Goal: Communication & Community: Answer question/provide support

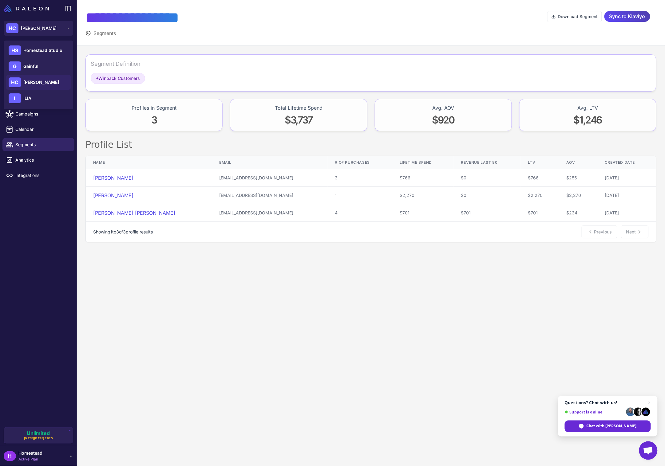
click at [25, 79] on span "[PERSON_NAME]" at bounding box center [41, 82] width 36 height 7
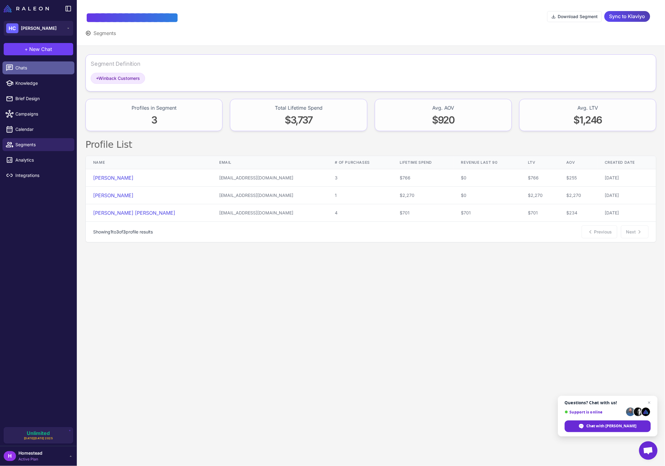
click at [37, 67] on span "Chats" at bounding box center [42, 68] width 54 height 7
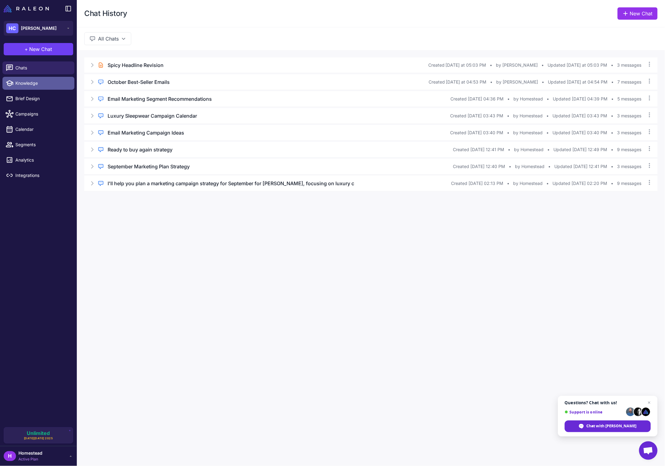
click at [43, 88] on link "Knowledge" at bounding box center [38, 83] width 72 height 13
select select
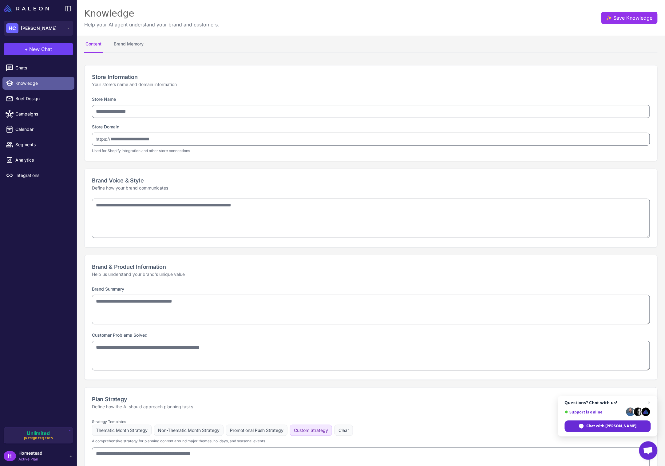
type input "**********"
type textarea "**********"
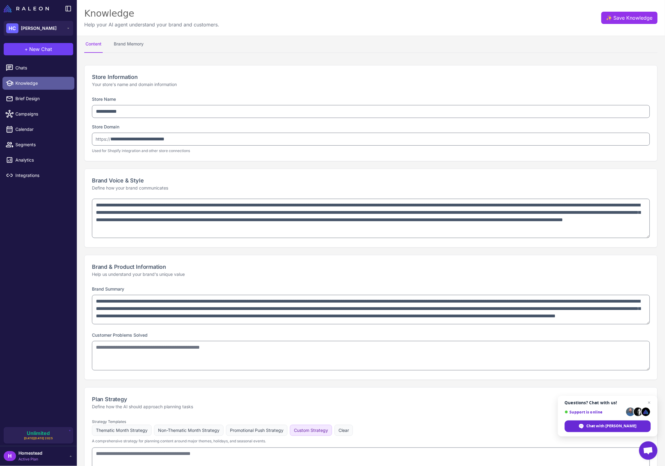
type textarea "**********"
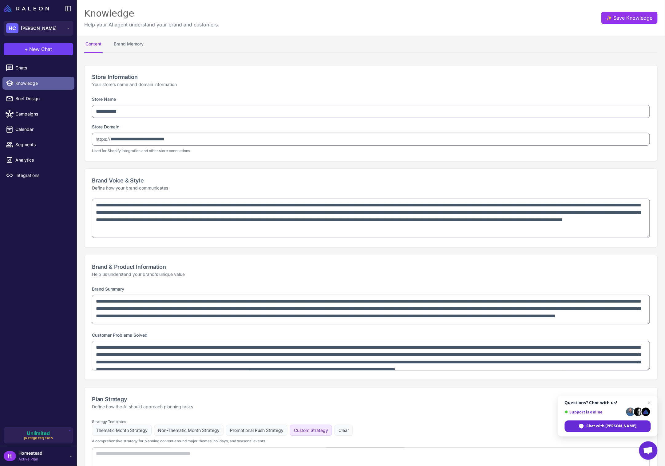
type textarea "**********"
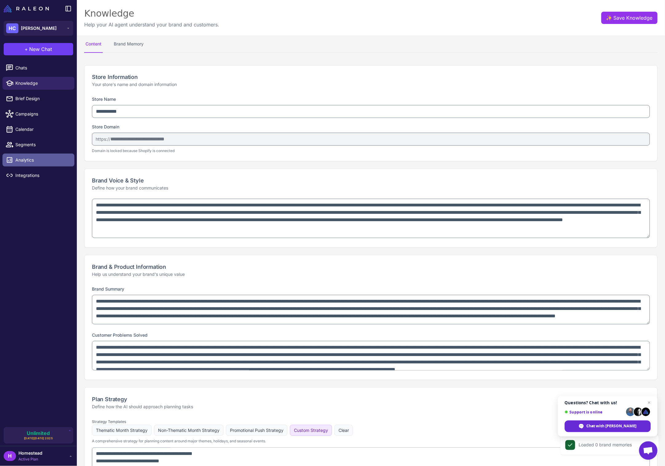
click at [43, 154] on link "Analytics" at bounding box center [38, 160] width 72 height 13
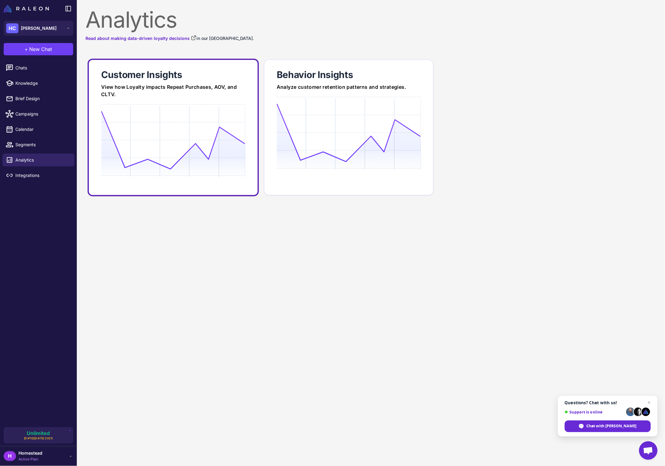
click at [126, 138] on icon at bounding box center [173, 140] width 144 height 59
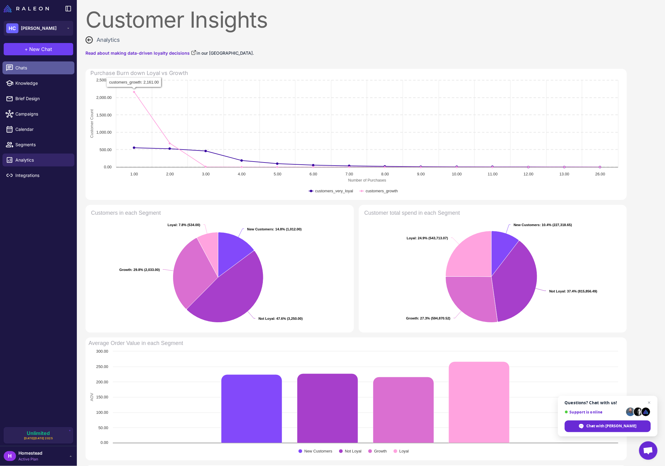
click at [25, 63] on link "Chats" at bounding box center [38, 67] width 72 height 13
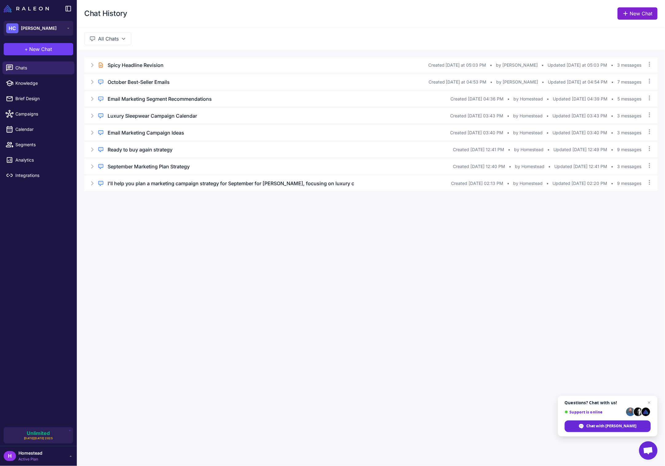
click at [627, 16] on icon at bounding box center [625, 13] width 6 height 6
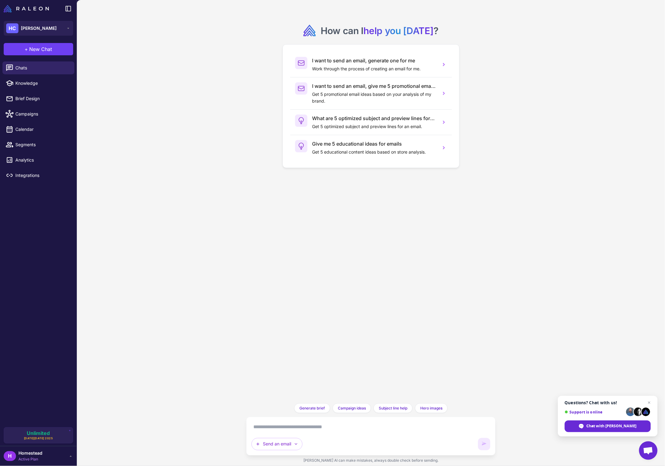
click at [34, 168] on li "Integrations" at bounding box center [38, 175] width 77 height 15
click at [32, 164] on link "Analytics" at bounding box center [38, 160] width 72 height 13
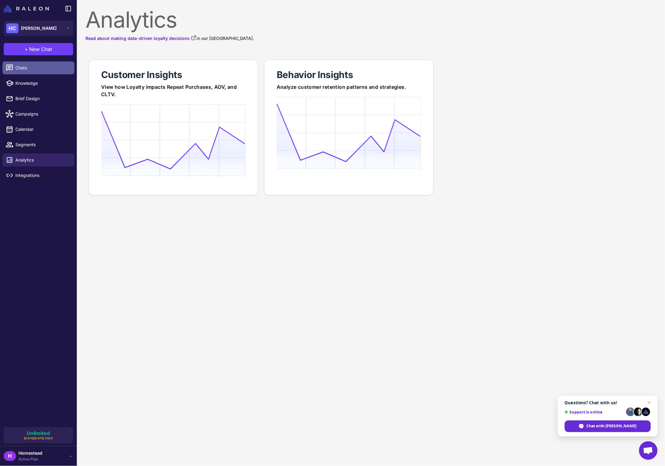
click at [35, 70] on span "Chats" at bounding box center [42, 68] width 54 height 7
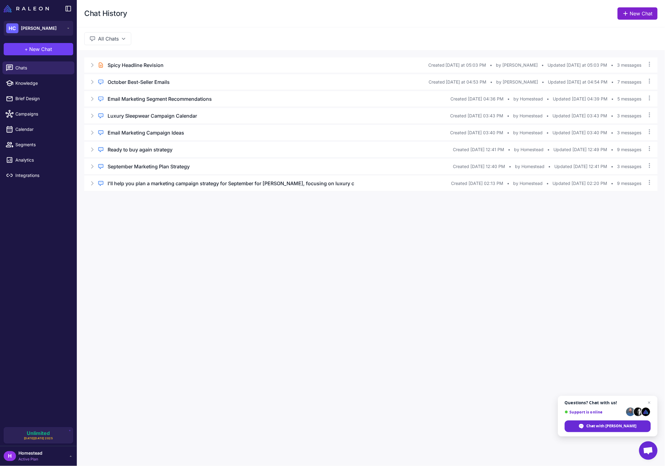
click at [635, 15] on link "New Chat" at bounding box center [638, 13] width 40 height 12
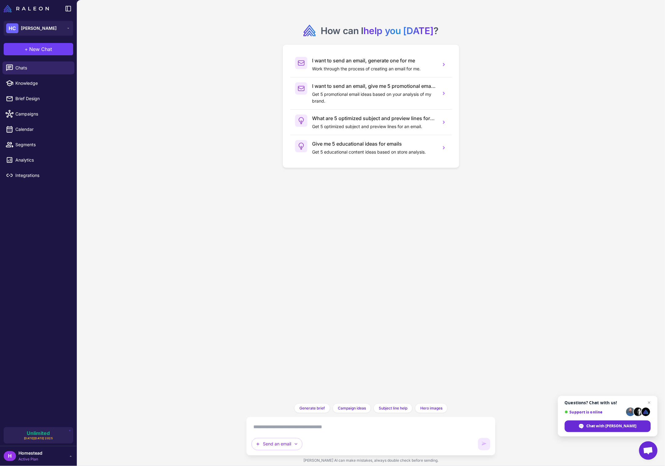
click at [336, 426] on textarea at bounding box center [370, 427] width 239 height 10
type textarea "**********"
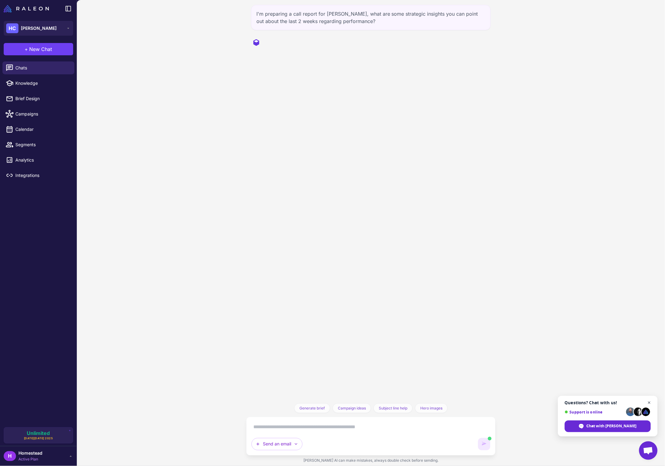
click at [647, 400] on span "Open chat" at bounding box center [649, 403] width 8 height 8
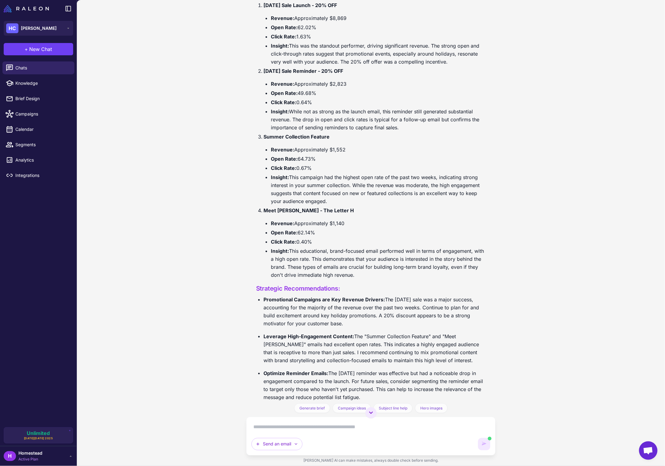
scroll to position [141, 0]
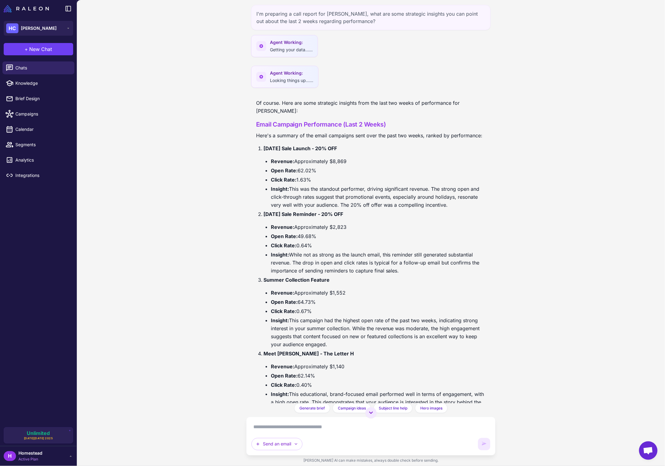
scroll to position [175, 0]
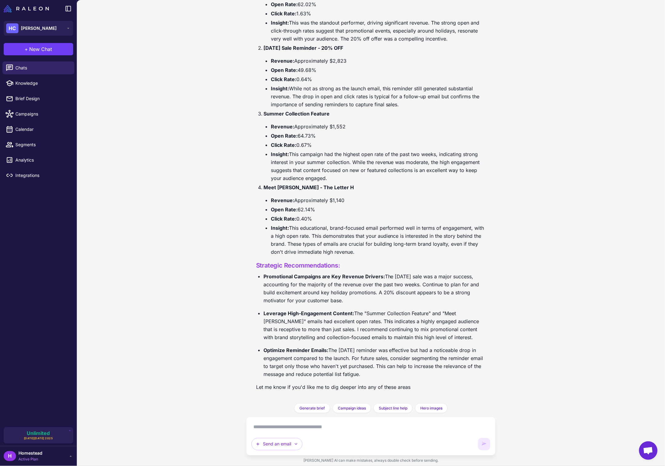
click at [310, 433] on div "Send an email" at bounding box center [370, 436] width 239 height 28
click at [309, 432] on div "Send an email" at bounding box center [370, 436] width 239 height 28
click at [309, 432] on textarea at bounding box center [370, 427] width 239 height 10
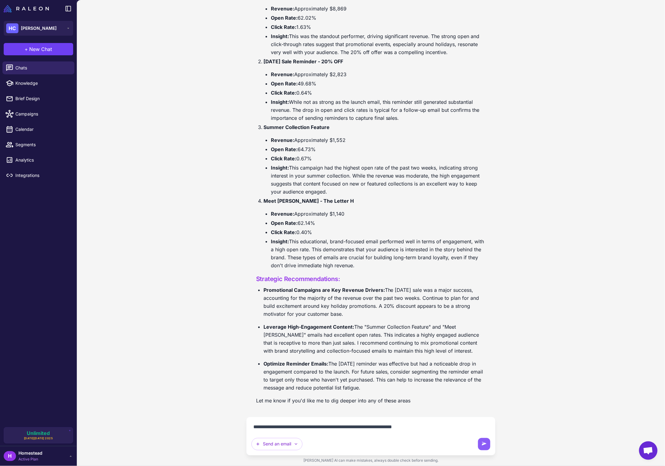
type textarea "**********"
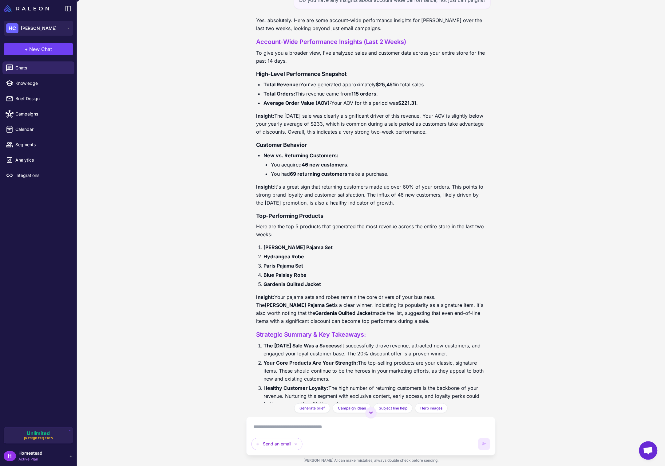
scroll to position [625, 0]
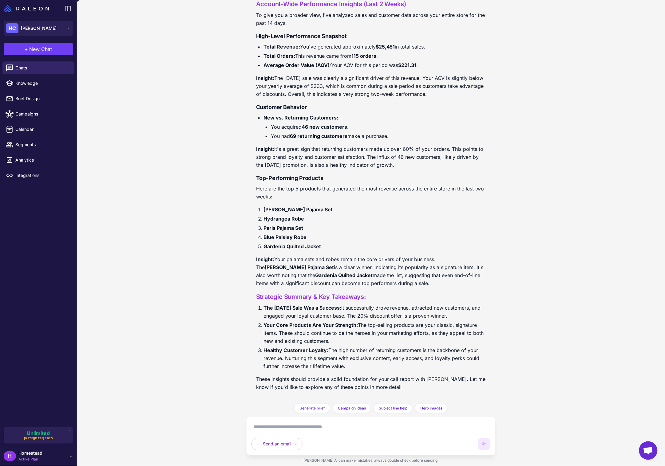
drag, startPoint x: 353, startPoint y: 364, endPoint x: 262, endPoint y: 243, distance: 150.6
click at [262, 243] on div "Yes, absolutely. Here are some account-wide performance insights for [PERSON_NA…" at bounding box center [370, 187] width 239 height 423
click at [220, 304] on div "I'm preparing a call report for [PERSON_NAME], what are some strategic insights…" at bounding box center [371, 233] width 588 height 466
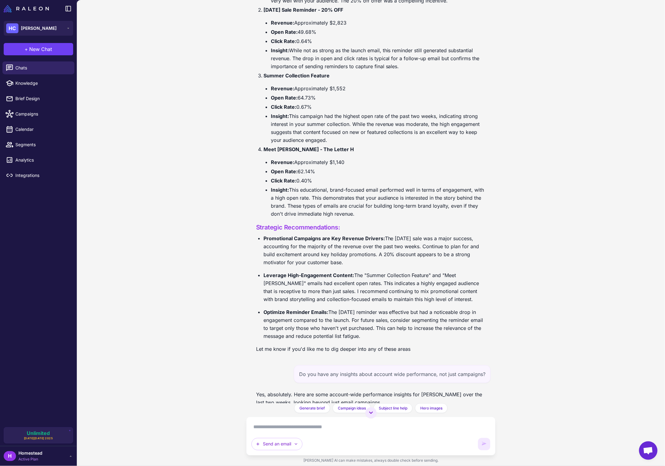
scroll to position [208, 0]
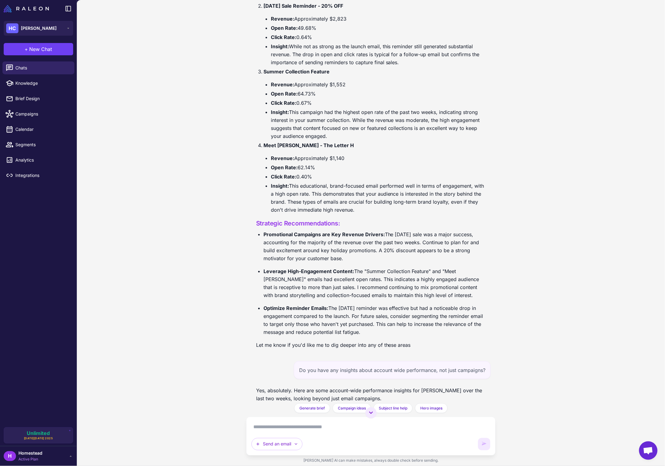
drag, startPoint x: 251, startPoint y: 230, endPoint x: 394, endPoint y: 338, distance: 179.9
click at [394, 338] on div "Of course. Here are some strategic insights from the last two weeks of performa…" at bounding box center [370, 122] width 239 height 468
copy div "Strategic Recommendations: Promotional Campaigns are Key Revenue Drivers: The […"
click at [399, 345] on div "Of course. Here are some strategic insights from the last two weeks of performa…" at bounding box center [370, 122] width 239 height 468
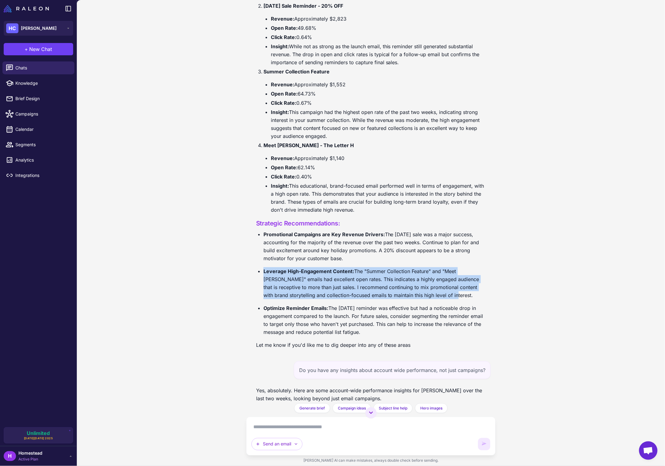
drag, startPoint x: 460, startPoint y: 305, endPoint x: 393, endPoint y: 274, distance: 73.6
click at [393, 274] on ul "Promotional Campaigns are Key Revenue Drivers: The [DATE] sale was a major succ…" at bounding box center [371, 284] width 230 height 106
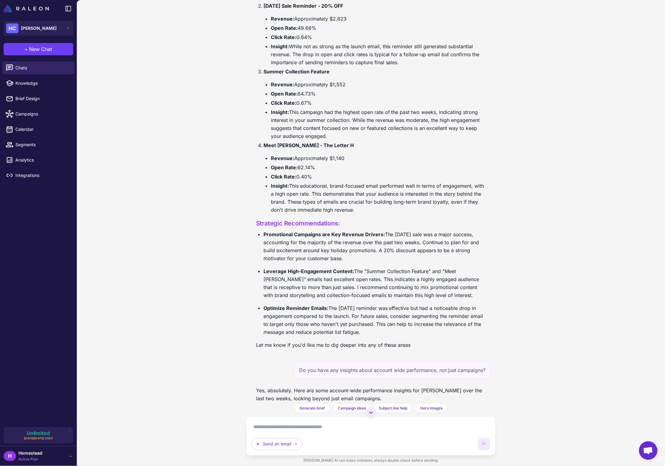
drag, startPoint x: 388, startPoint y: 269, endPoint x: 379, endPoint y: 266, distance: 9.3
click at [385, 262] on p "Promotional Campaigns are Key Revenue Drivers: The [DATE] sale was a major succ…" at bounding box center [374, 247] width 222 height 32
drag, startPoint x: 379, startPoint y: 266, endPoint x: 260, endPoint y: 239, distance: 122.1
click at [260, 239] on ul "Promotional Campaigns are Key Revenue Drivers: The [DATE] sale was a major succ…" at bounding box center [371, 284] width 230 height 106
click at [369, 252] on p "Promotional Campaigns are Key Revenue Drivers: The [DATE] sale was a major succ…" at bounding box center [374, 247] width 222 height 32
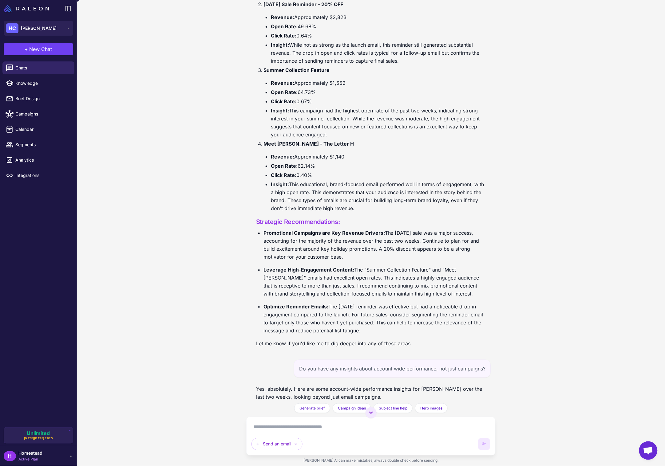
scroll to position [211, 0]
click at [317, 431] on textarea at bounding box center [370, 427] width 239 height 10
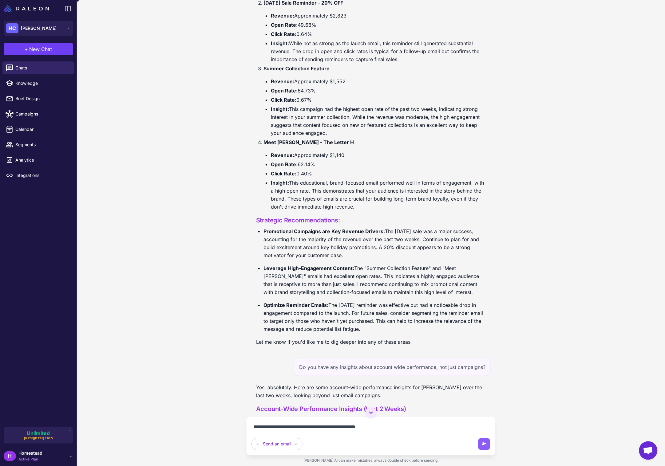
type textarea "**********"
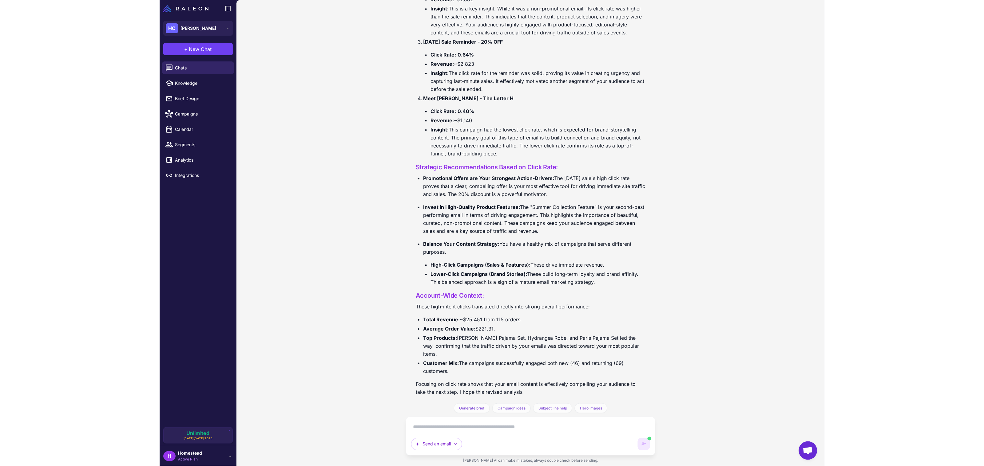
scroll to position [1242, 0]
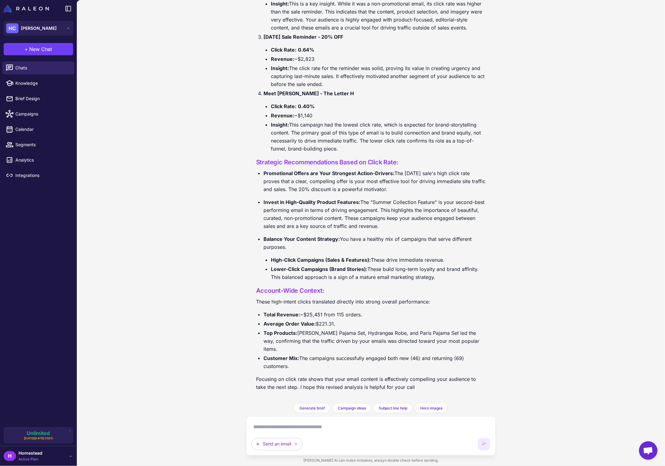
drag, startPoint x: 311, startPoint y: 369, endPoint x: 256, endPoint y: 320, distance: 73.6
click at [256, 320] on ul "Total Revenue: ~$25,451 from 115 orders. Average Order Value: $221.31. Top Prod…" at bounding box center [371, 341] width 230 height 60
copy ul "Total Revenue: ~$25,451 from 115 orders. Average Order Value: $221.31. Top Prod…"
click at [372, 264] on li "High-Click Campaigns (Sales & Features): These drive immediate revenue." at bounding box center [378, 260] width 215 height 8
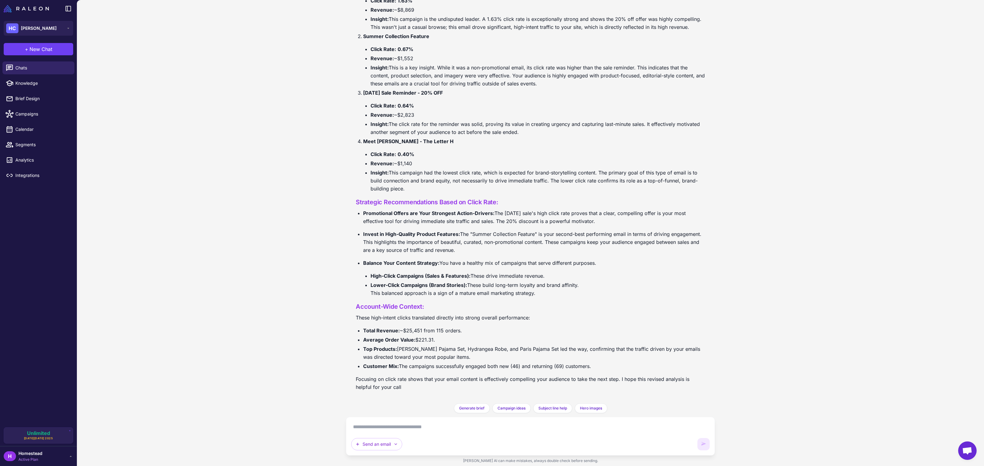
scroll to position [1004, 0]
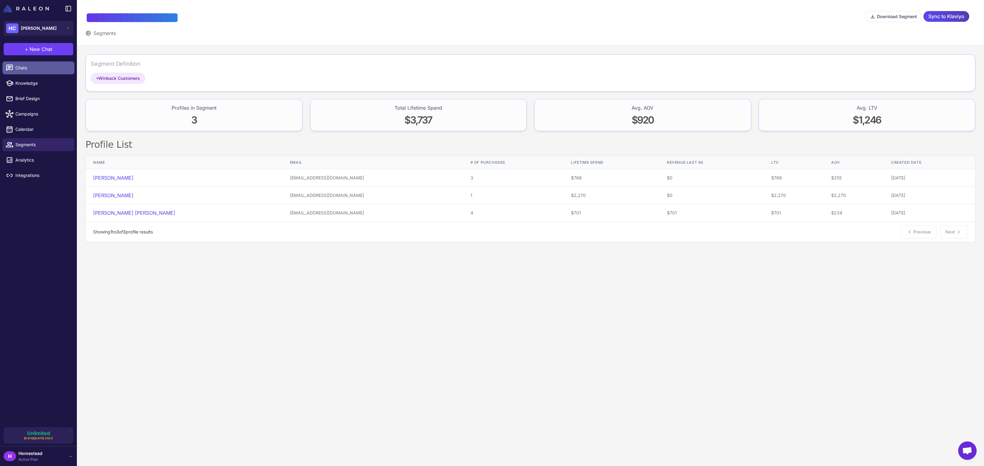
click at [51, 69] on span "Chats" at bounding box center [42, 68] width 54 height 7
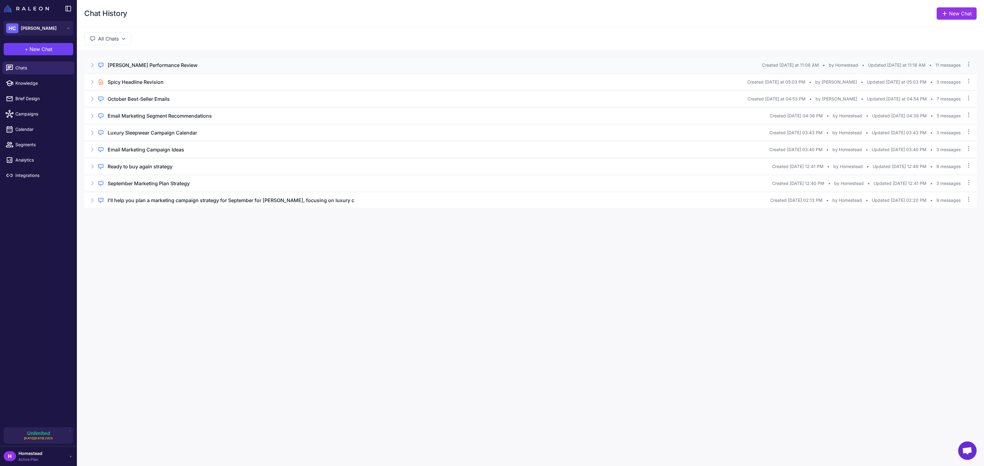
click at [227, 71] on div "Regular Chat Heidi Carey Performance Review Created Today at 11:08 AM • by Home…" at bounding box center [530, 64] width 892 height 15
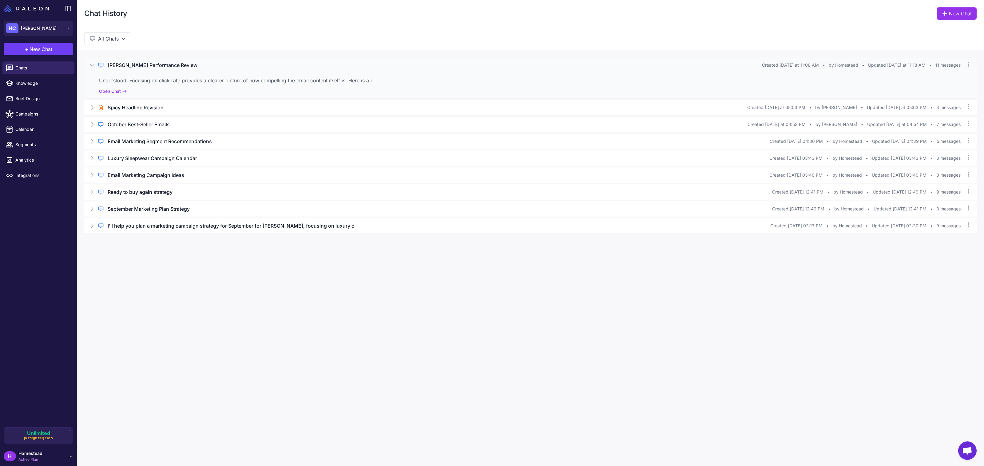
click at [150, 67] on h3 "Heidi Carey Performance Review" at bounding box center [153, 64] width 90 height 7
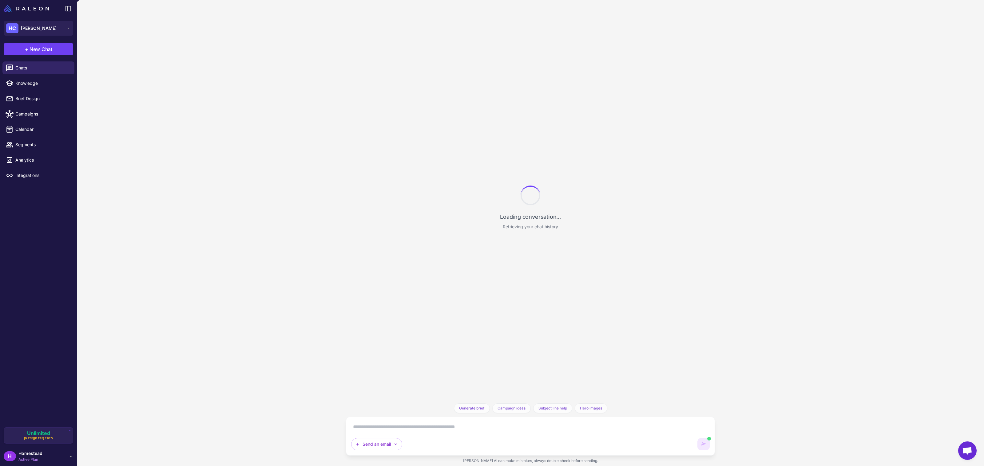
scroll to position [1030, 0]
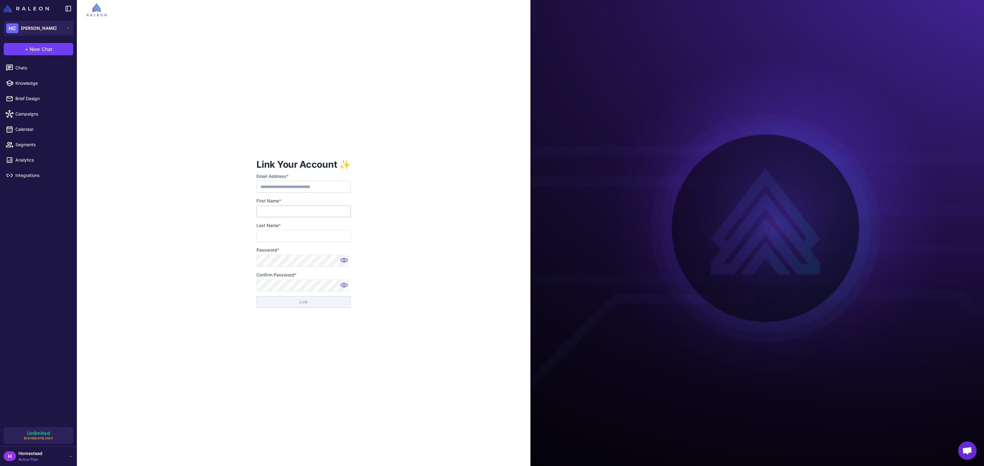
click at [290, 207] on input "First Name *" at bounding box center [303, 212] width 94 height 12
type input "******"
click at [0, 0] on com-1password-button at bounding box center [0, 0] width 0 height 0
click at [330, 305] on button "Link" at bounding box center [303, 302] width 94 height 12
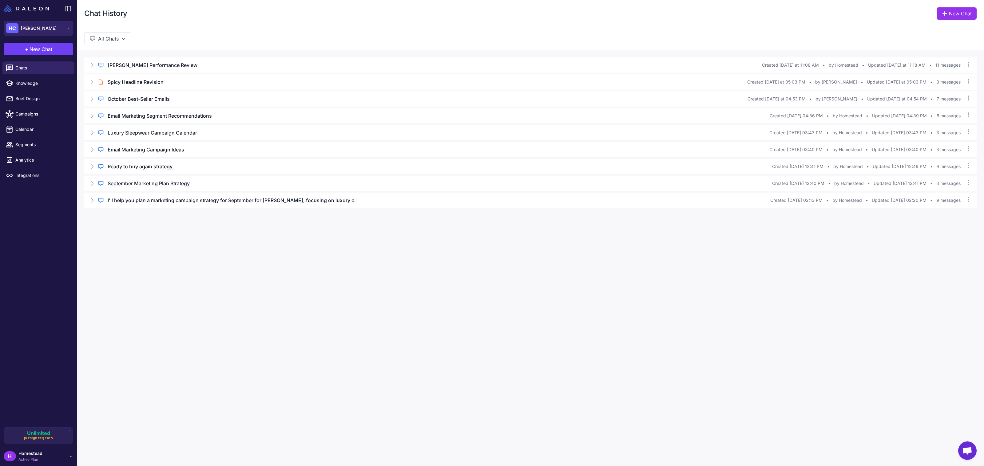
click at [47, 31] on button "HC Heidi Carey" at bounding box center [38, 28] width 69 height 15
click at [191, 277] on div "Chat History New Chat All Chats Regular Chat Heidi Carey Performance Review Cre…" at bounding box center [530, 233] width 907 height 466
